Goal: Find specific page/section: Find specific page/section

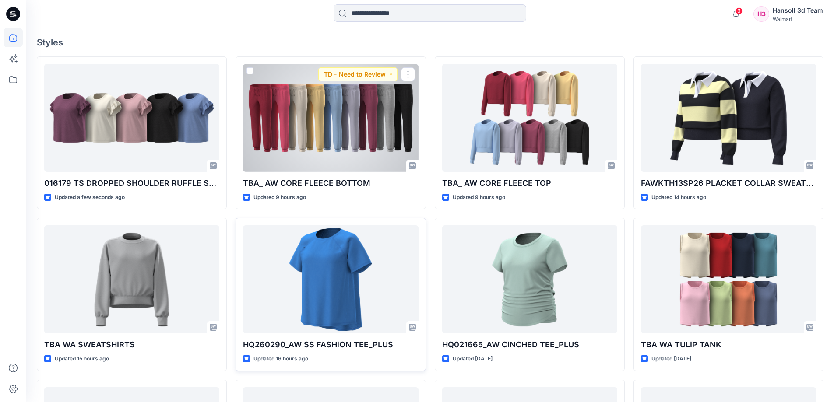
scroll to position [307, 0]
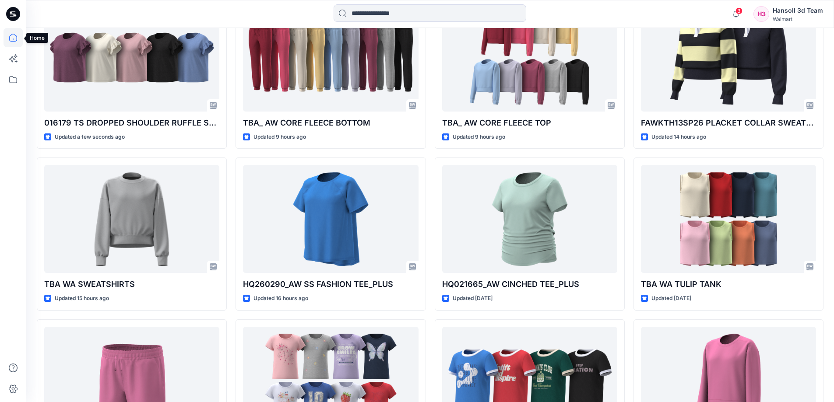
click at [16, 35] on icon at bounding box center [13, 37] width 19 height 19
click at [14, 7] on icon at bounding box center [13, 14] width 14 height 14
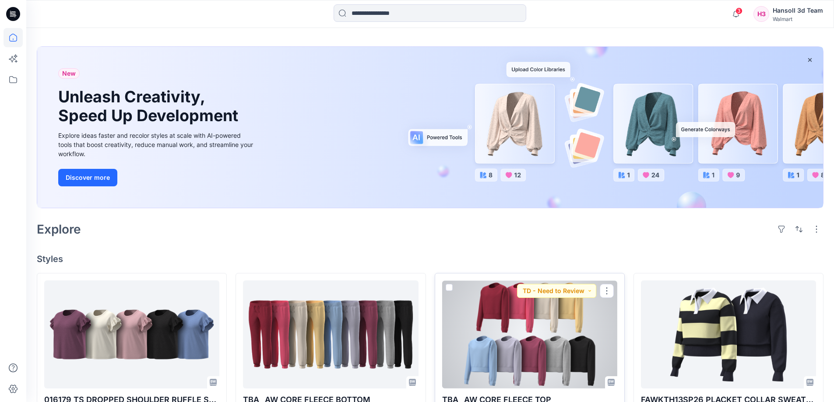
scroll to position [0, 0]
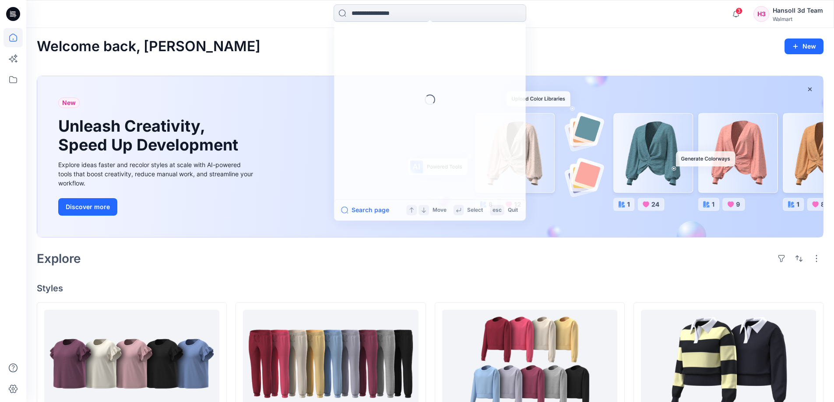
click at [431, 18] on input at bounding box center [430, 13] width 193 height 18
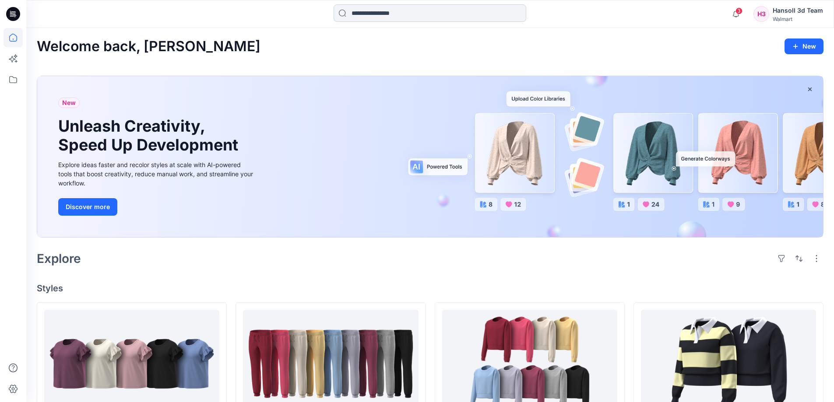
click at [420, 11] on input at bounding box center [430, 13] width 193 height 18
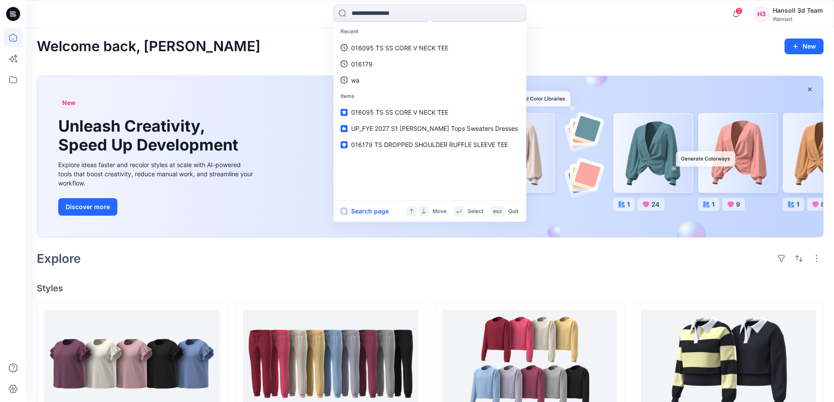
click at [283, 48] on div "Welcome back, [PERSON_NAME] New" at bounding box center [430, 47] width 787 height 16
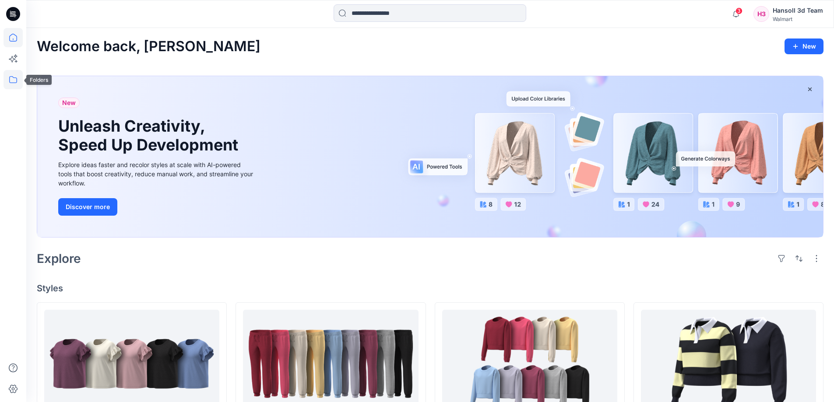
click at [15, 75] on icon at bounding box center [13, 79] width 19 height 19
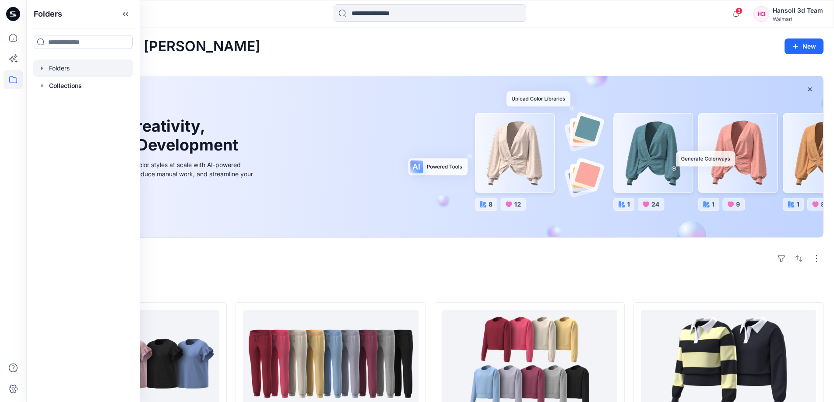
click at [60, 67] on div at bounding box center [83, 69] width 100 height 18
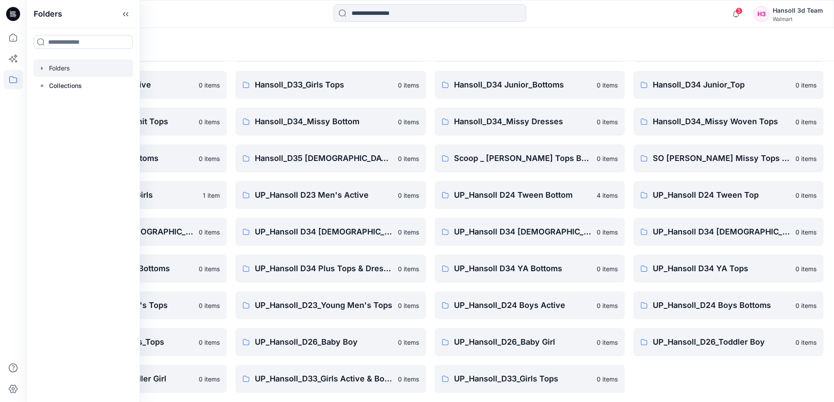
scroll to position [137, 0]
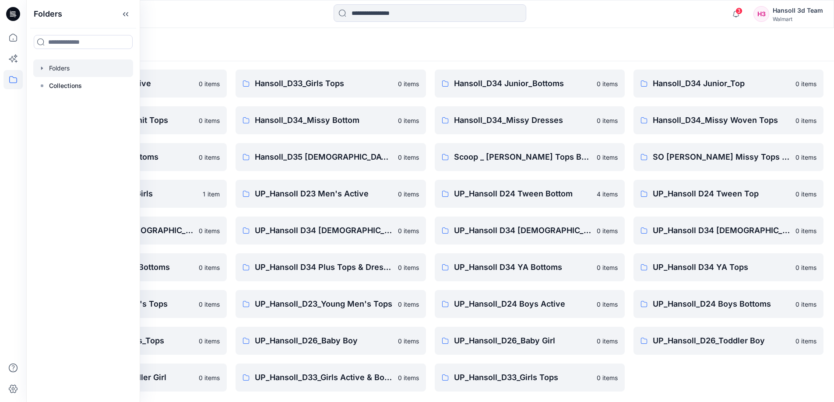
click at [746, 367] on div "FA Hansoll D33 Girls Knits 0 items Hansoll_D23_Young Men's Tops 0 items Hansoll…" at bounding box center [729, 175] width 190 height 433
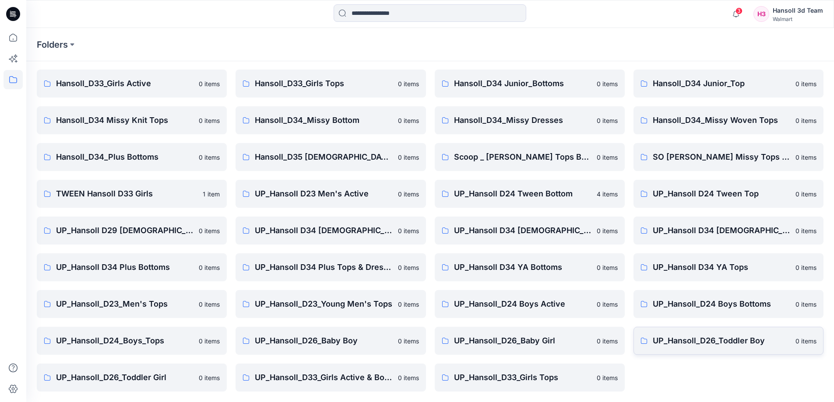
click at [743, 343] on p "UP_Hansoll_D26_Toddler Boy" at bounding box center [722, 341] width 138 height 12
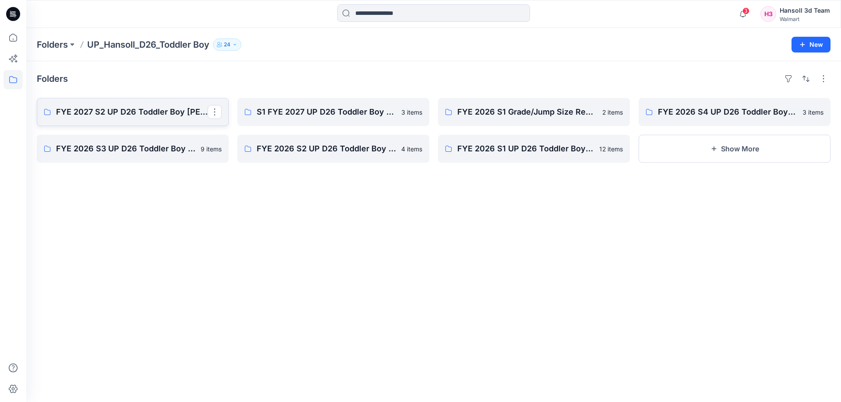
click at [162, 112] on p "FYE 2027 S2 UP D26 Toddler Boy [PERSON_NAME]" at bounding box center [132, 112] width 152 height 12
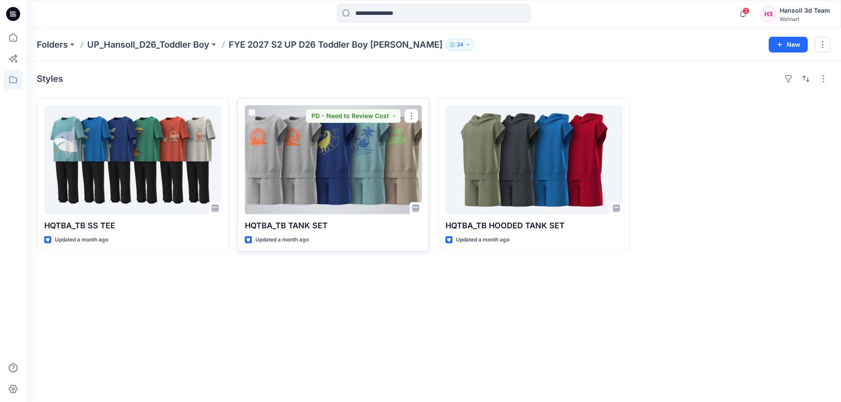
click at [388, 165] on div at bounding box center [333, 160] width 177 height 109
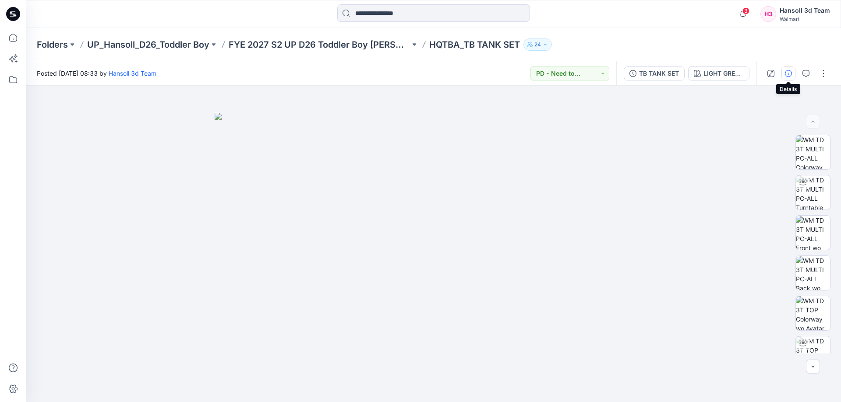
click at [787, 71] on icon "button" at bounding box center [788, 73] width 7 height 7
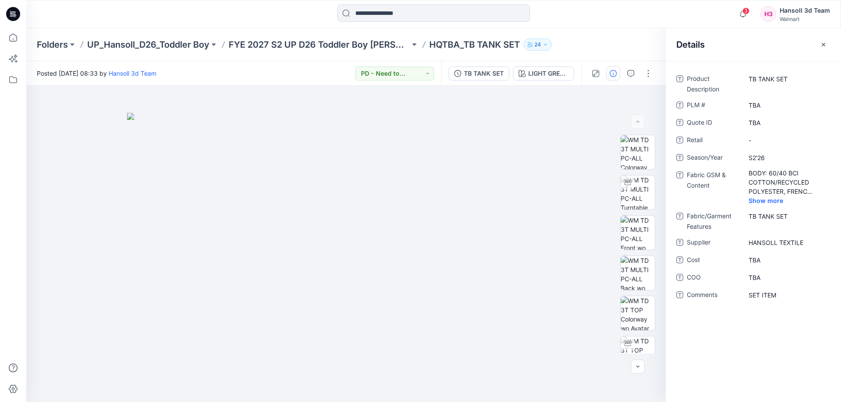
click at [825, 43] on icon "button" at bounding box center [823, 44] width 7 height 7
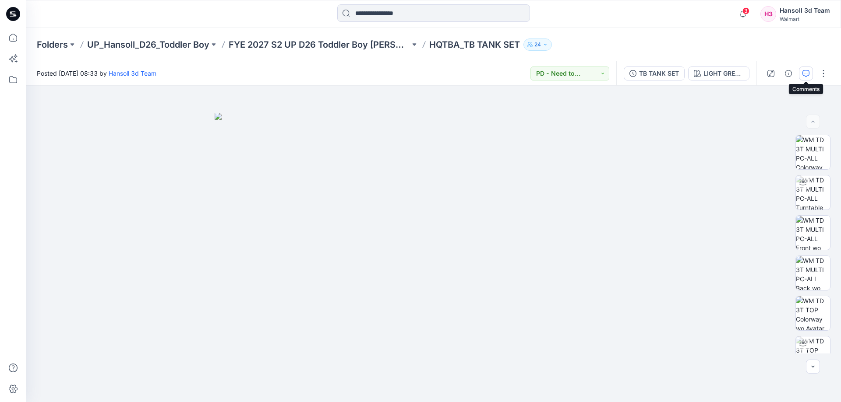
click at [803, 70] on icon "button" at bounding box center [805, 73] width 7 height 7
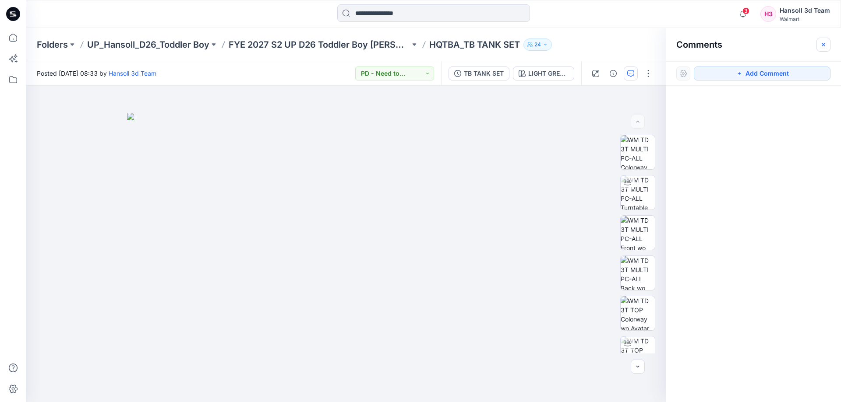
click at [822, 47] on icon "button" at bounding box center [823, 44] width 7 height 7
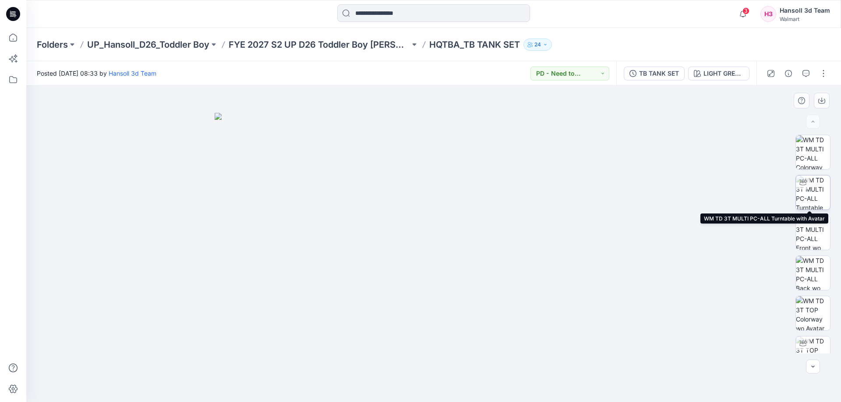
click at [809, 196] on img at bounding box center [813, 193] width 34 height 34
drag, startPoint x: 572, startPoint y: 381, endPoint x: 575, endPoint y: 386, distance: 6.3
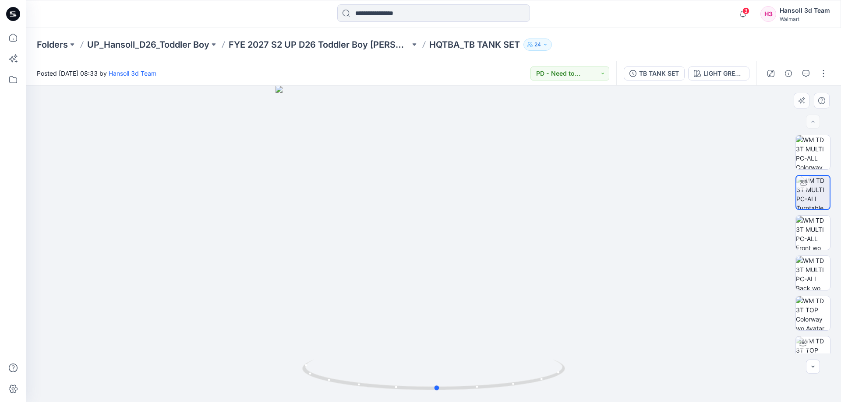
click at [575, 386] on div at bounding box center [433, 244] width 815 height 317
